Goal: Check status: Check status

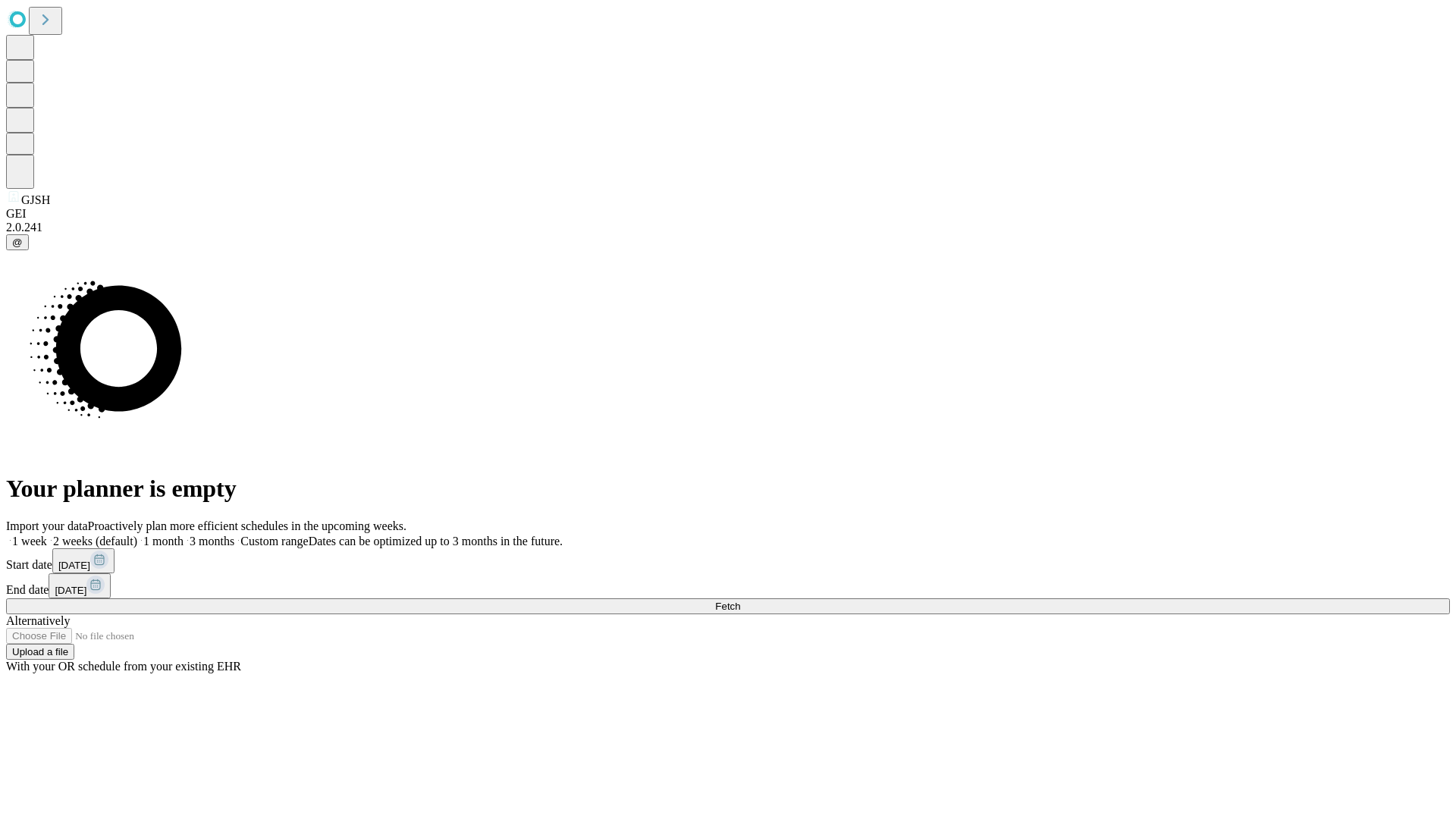
click at [47, 535] on label "1 week" at bounding box center [26, 541] width 41 height 13
click at [740, 601] on span "Fetch" at bounding box center [728, 607] width 25 height 12
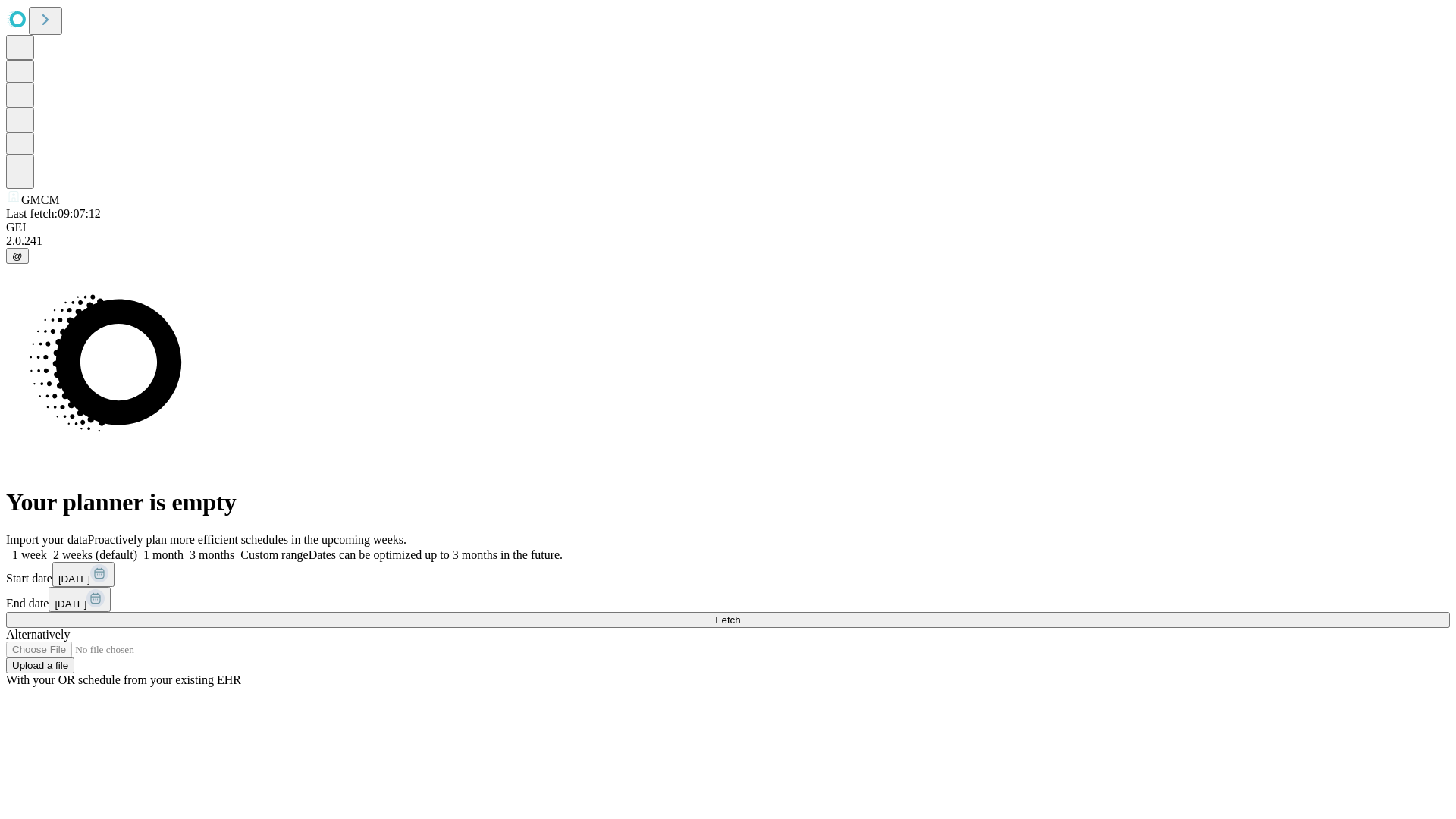
click at [47, 549] on label "1 week" at bounding box center [26, 554] width 41 height 13
click at [740, 614] on span "Fetch" at bounding box center [728, 620] width 25 height 12
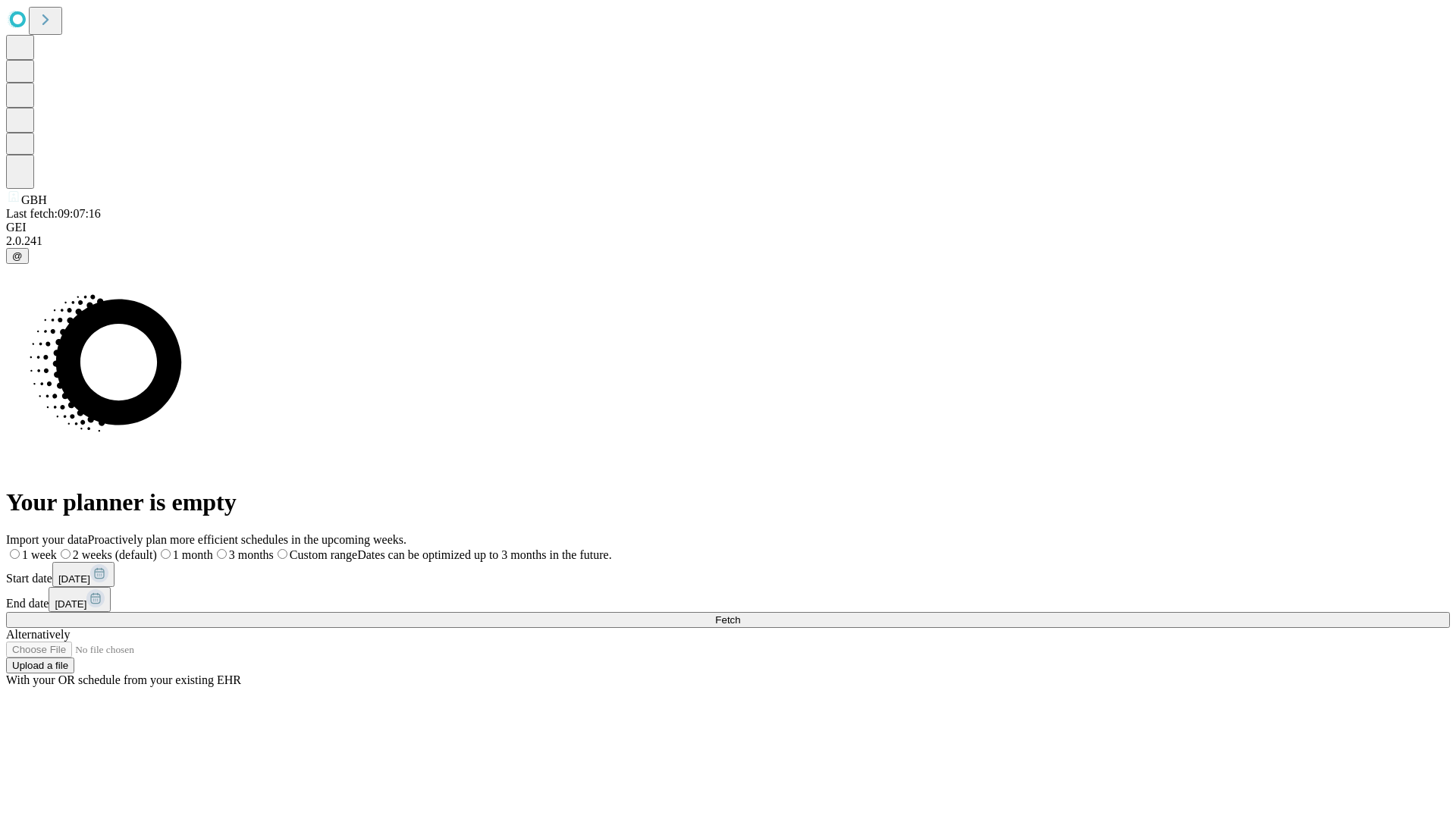
click at [57, 549] on label "1 week" at bounding box center [31, 554] width 50 height 13
click at [740, 614] on span "Fetch" at bounding box center [728, 620] width 25 height 12
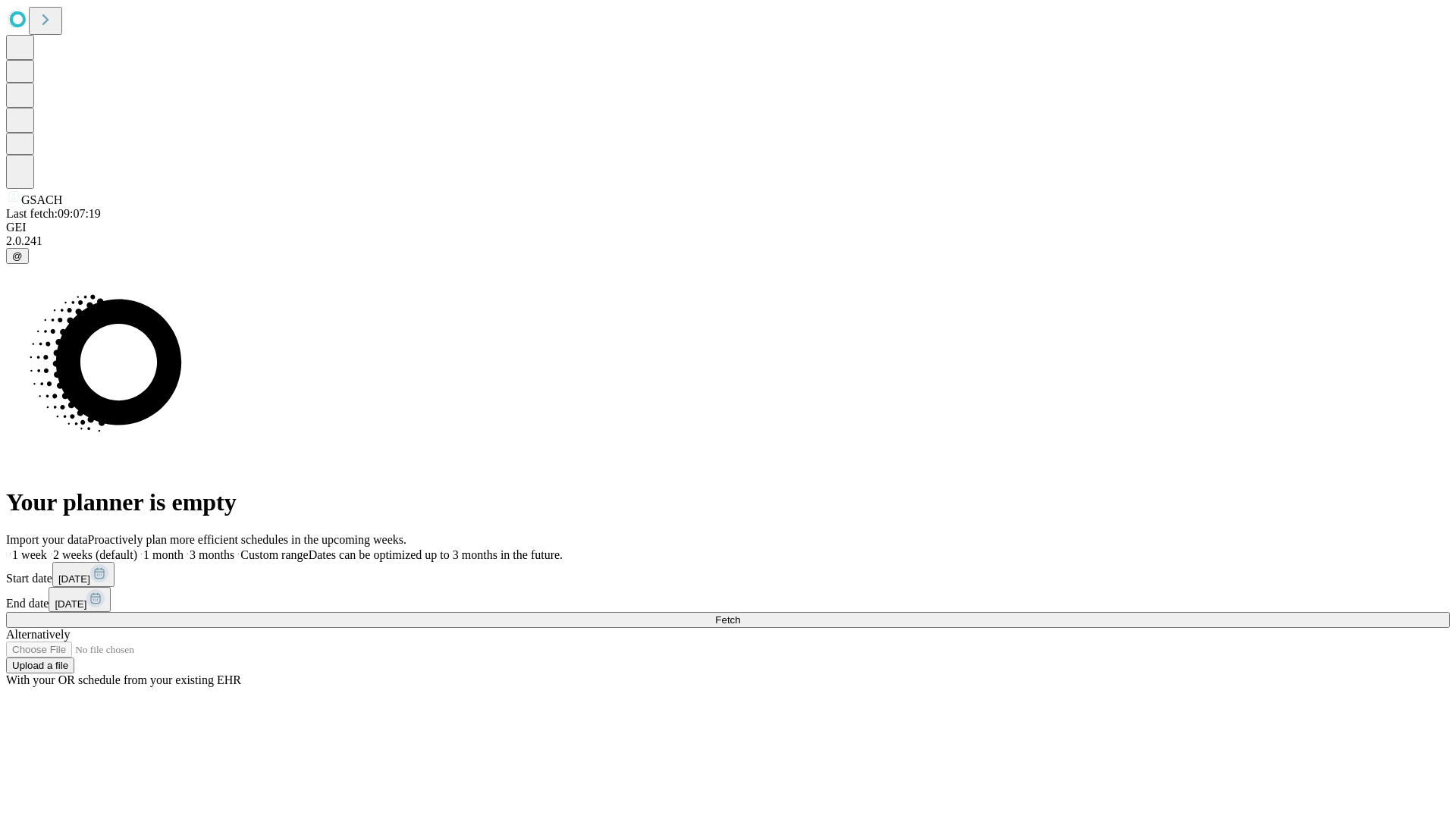
click at [47, 549] on label "1 week" at bounding box center [26, 554] width 41 height 13
click at [740, 614] on span "Fetch" at bounding box center [728, 620] width 25 height 12
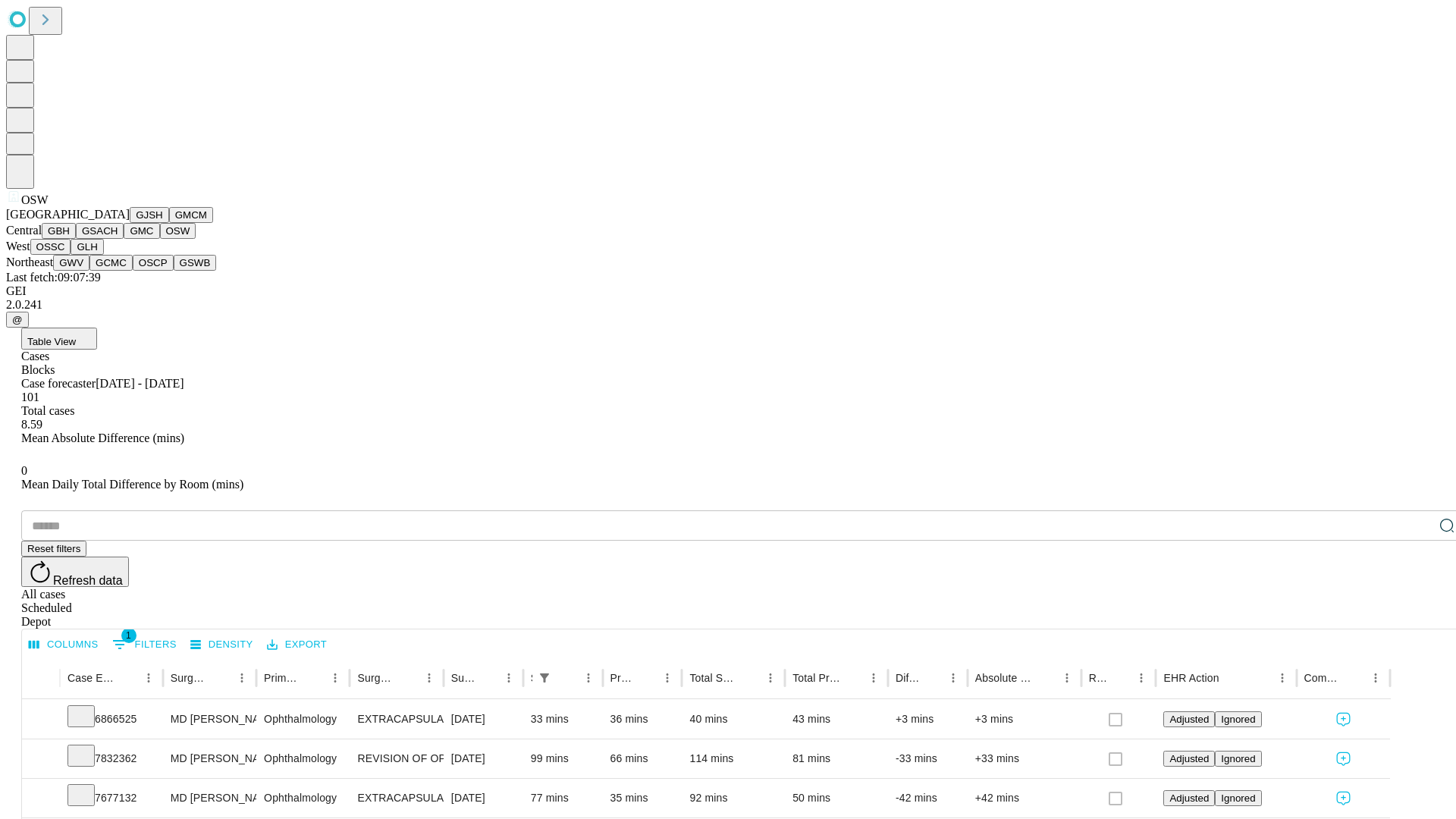
click at [72, 255] on button "OSSC" at bounding box center [50, 247] width 41 height 16
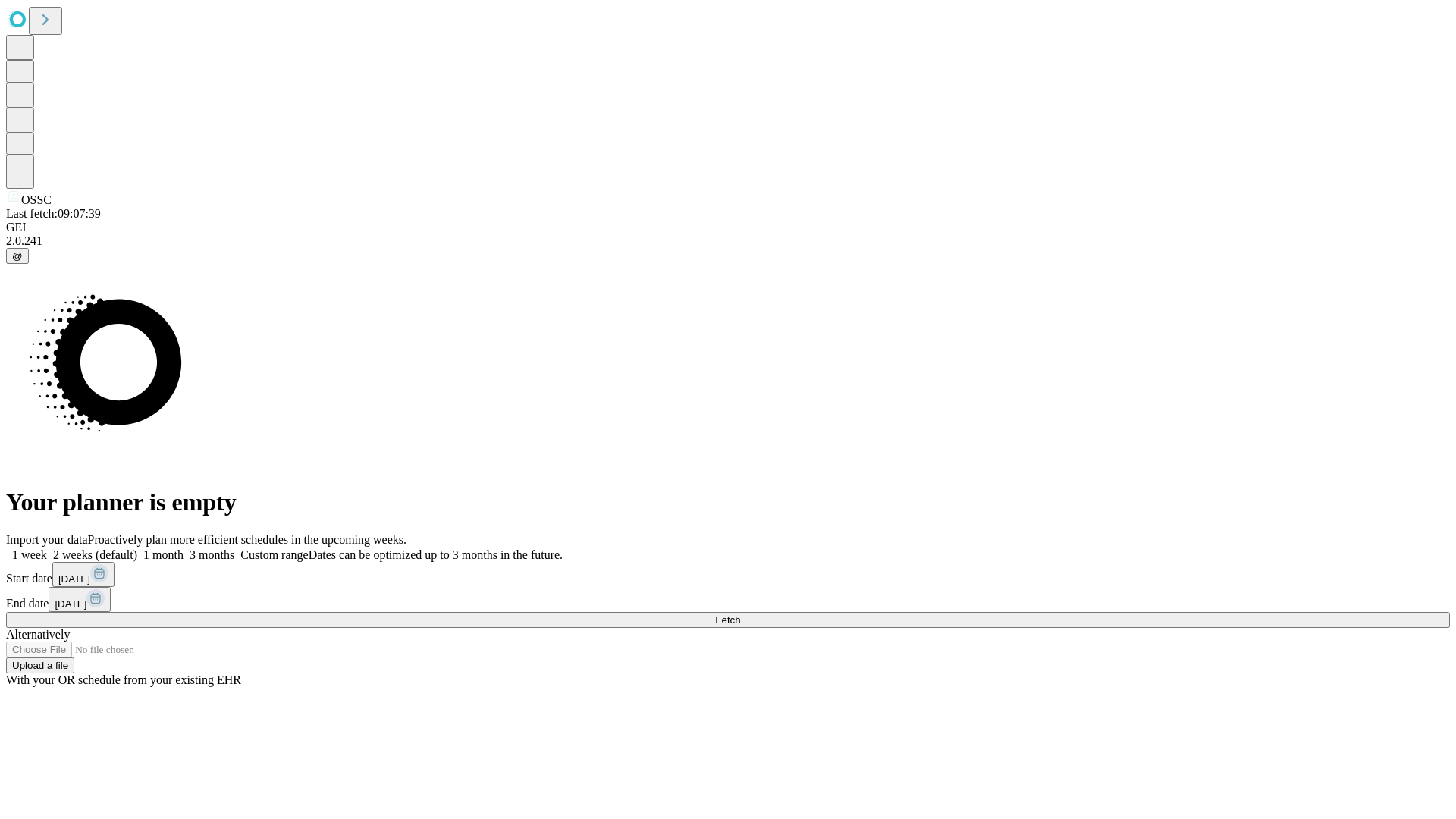
click at [47, 549] on label "1 week" at bounding box center [26, 554] width 41 height 13
click at [740, 614] on span "Fetch" at bounding box center [728, 620] width 25 height 12
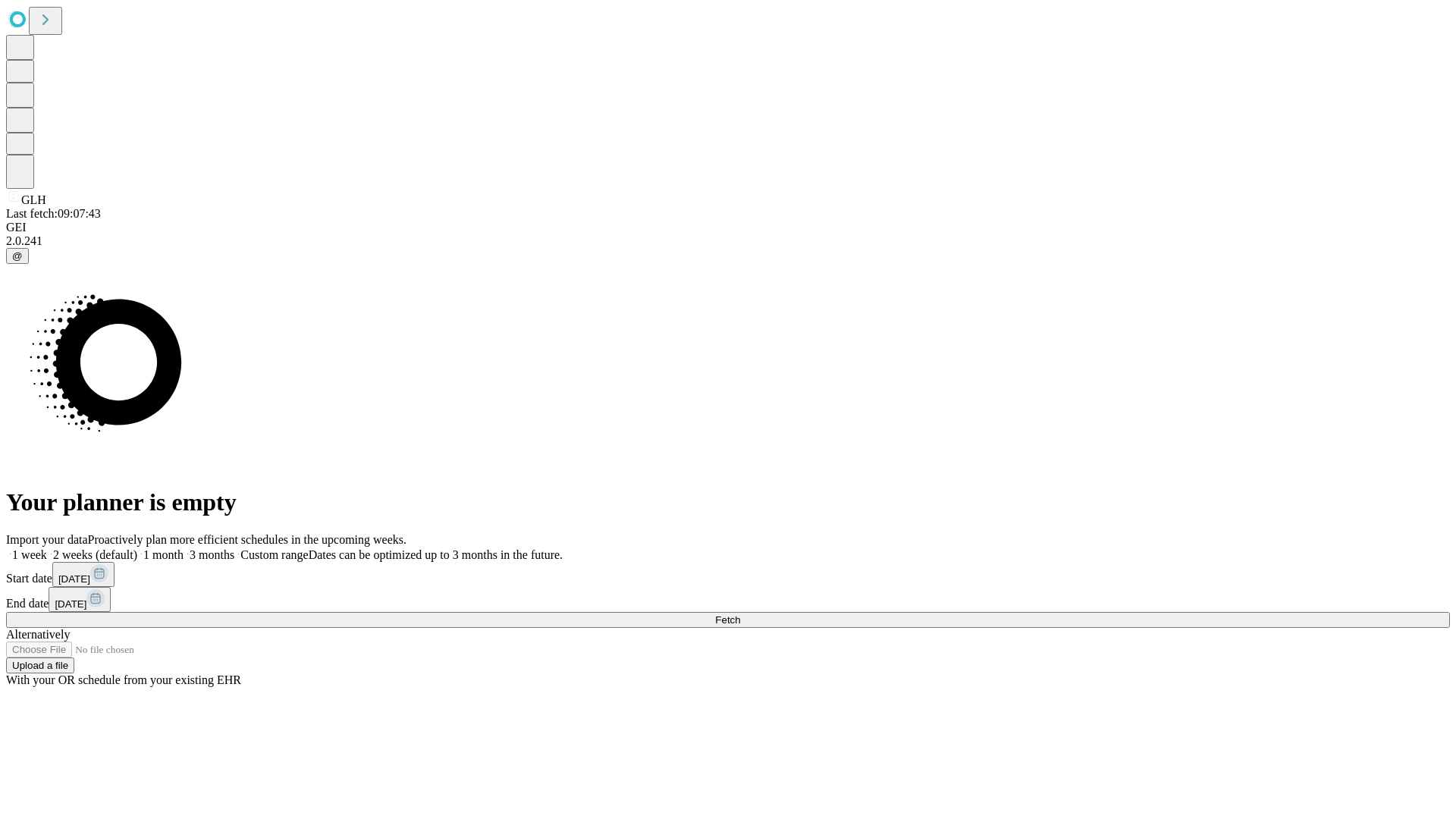
click at [47, 549] on label "1 week" at bounding box center [26, 554] width 41 height 13
click at [740, 614] on span "Fetch" at bounding box center [728, 620] width 25 height 12
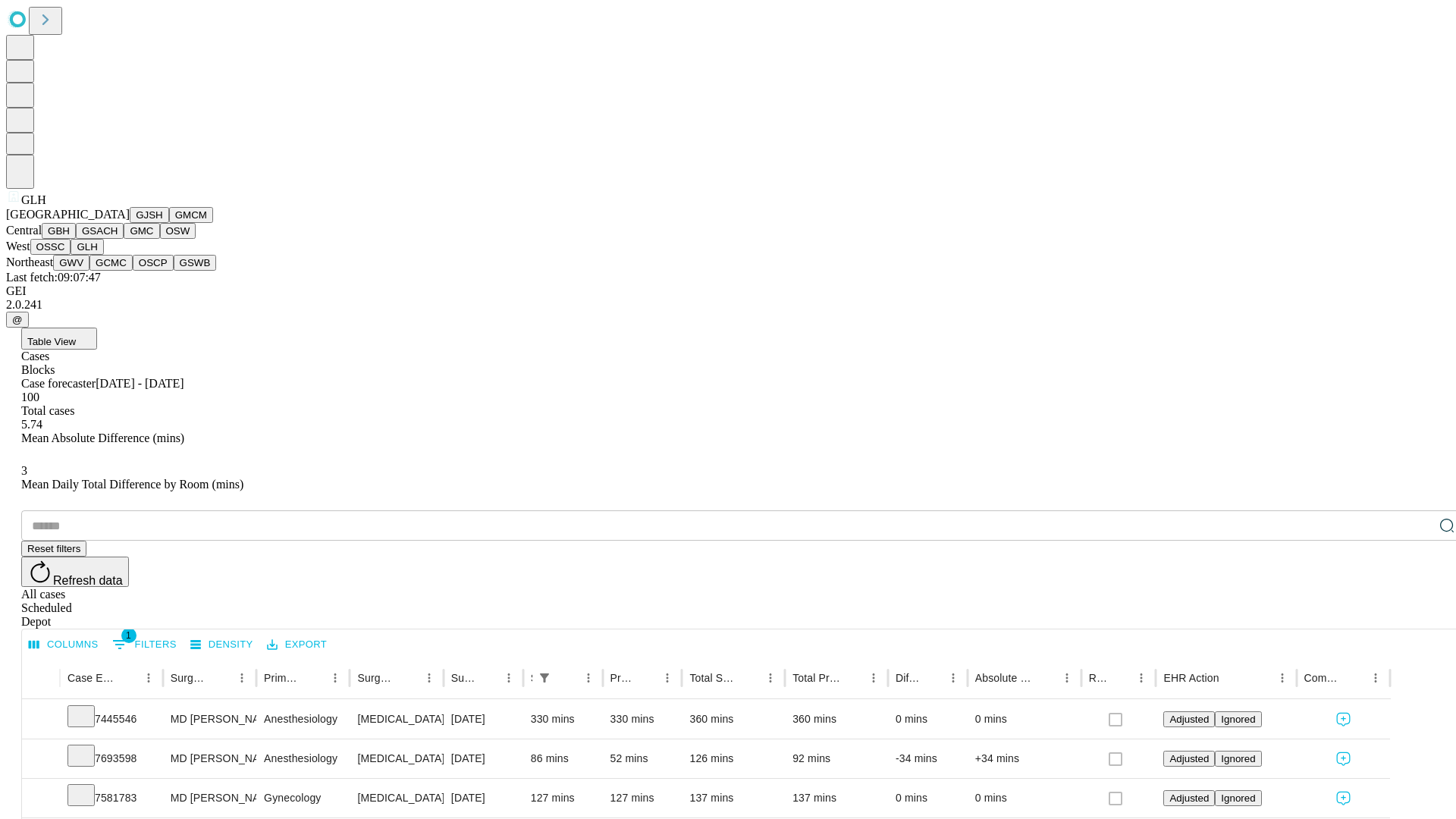
click at [89, 270] on button "GWV" at bounding box center [72, 263] width 37 height 16
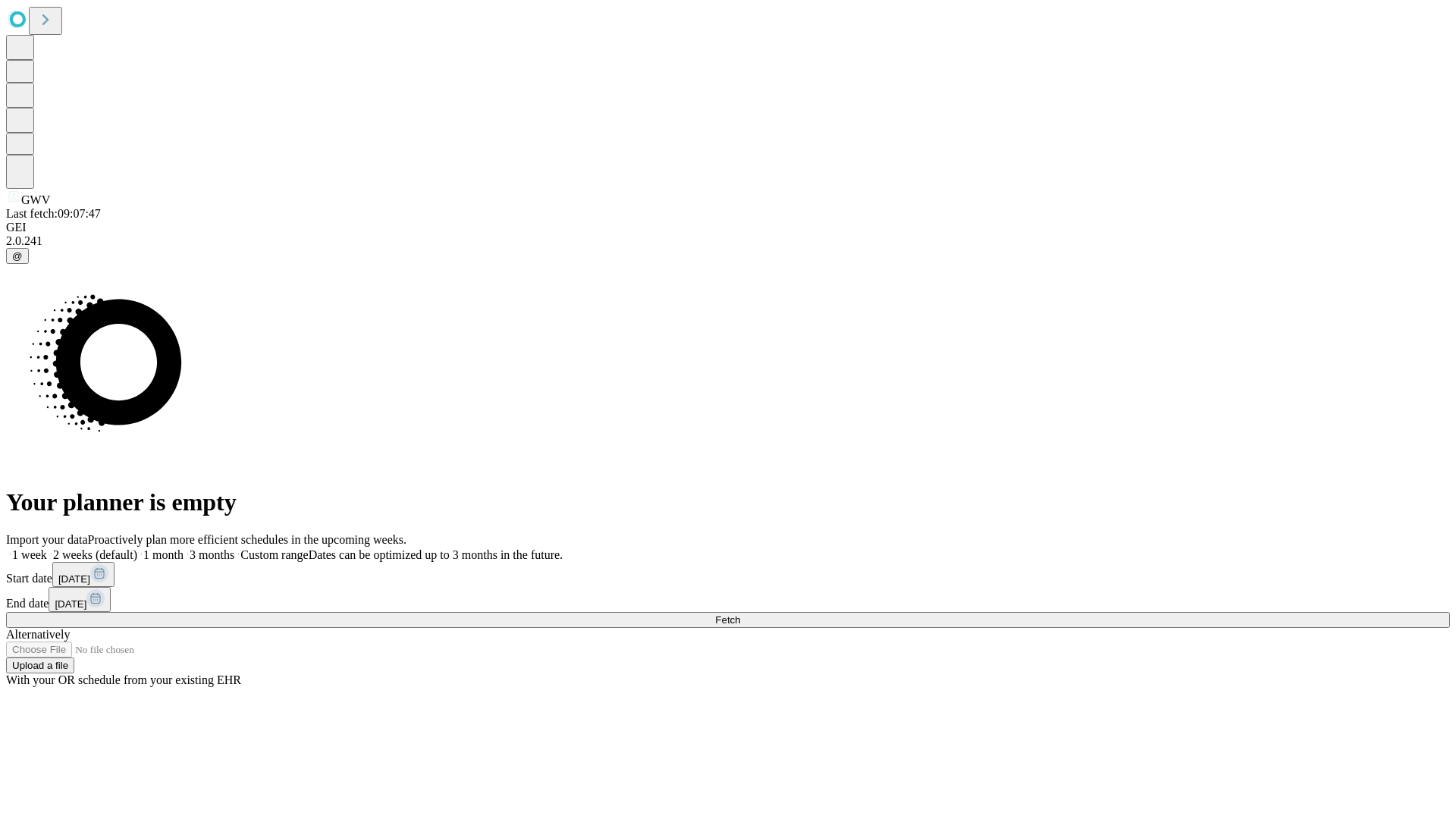
click at [47, 549] on label "1 week" at bounding box center [26, 554] width 41 height 13
click at [740, 614] on span "Fetch" at bounding box center [728, 620] width 25 height 12
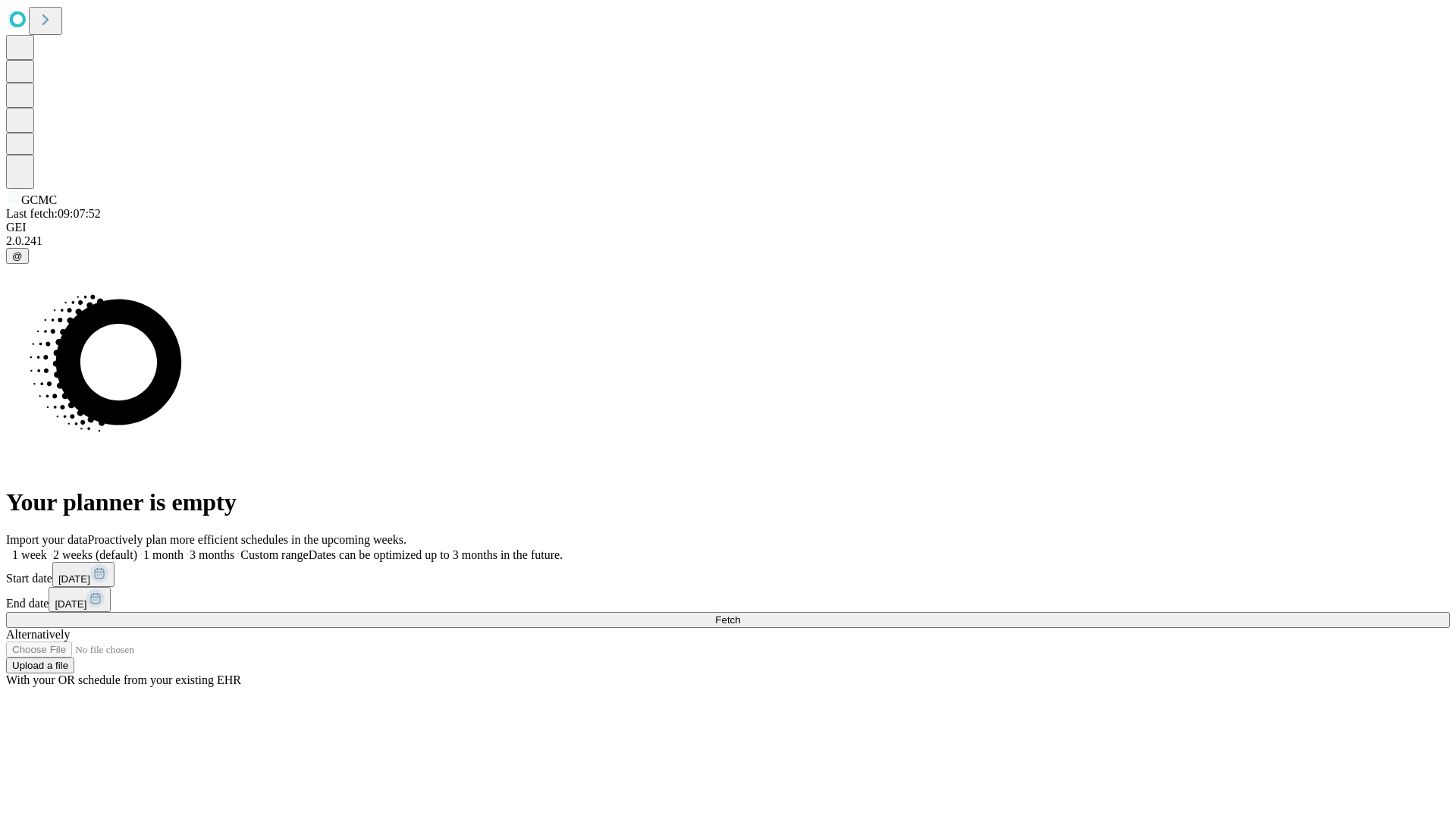
click at [47, 549] on label "1 week" at bounding box center [26, 554] width 41 height 13
click at [740, 614] on span "Fetch" at bounding box center [728, 620] width 25 height 12
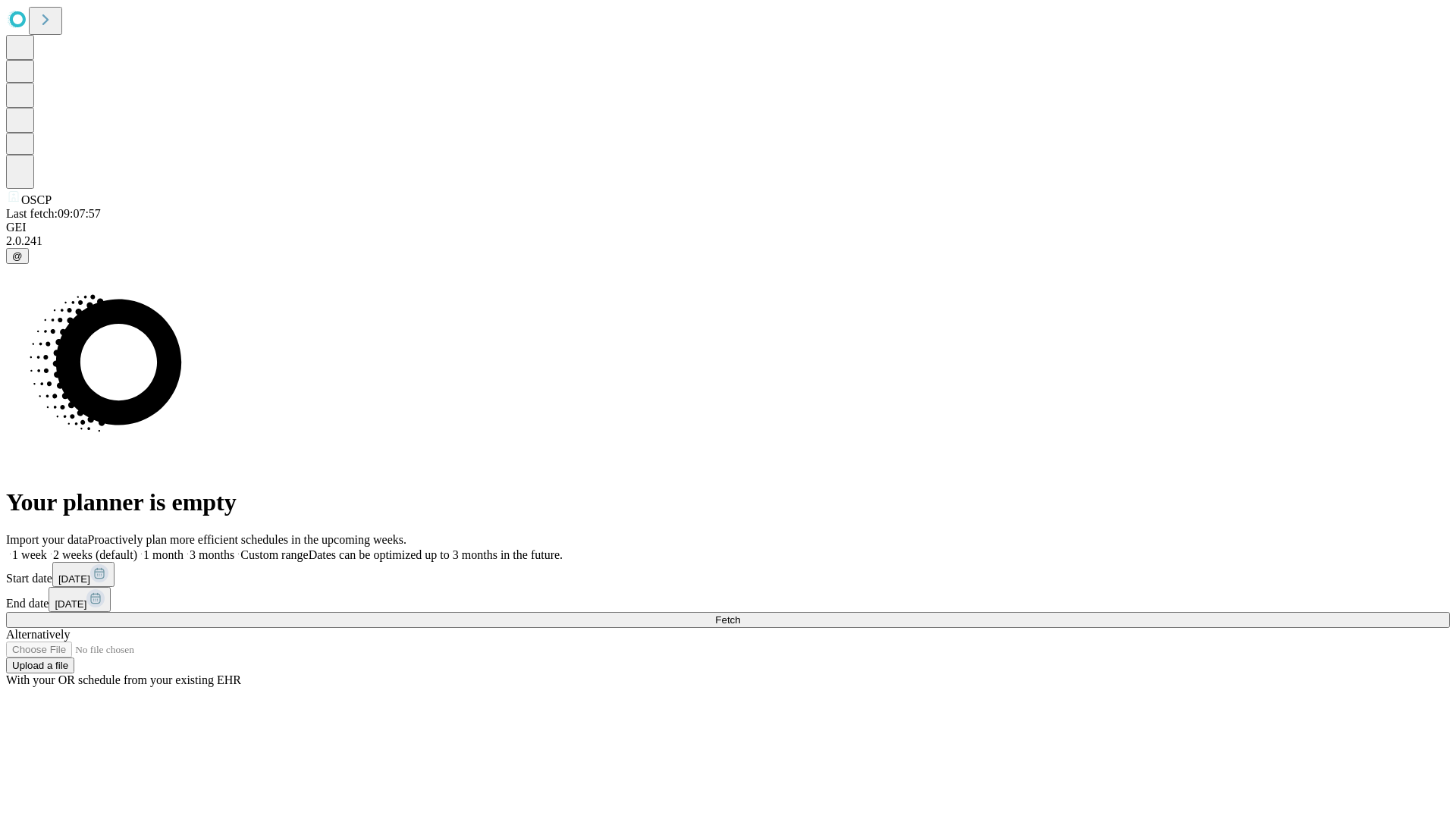
click at [47, 549] on label "1 week" at bounding box center [26, 554] width 41 height 13
click at [740, 614] on span "Fetch" at bounding box center [728, 620] width 25 height 12
